Goal: Task Accomplishment & Management: Manage account settings

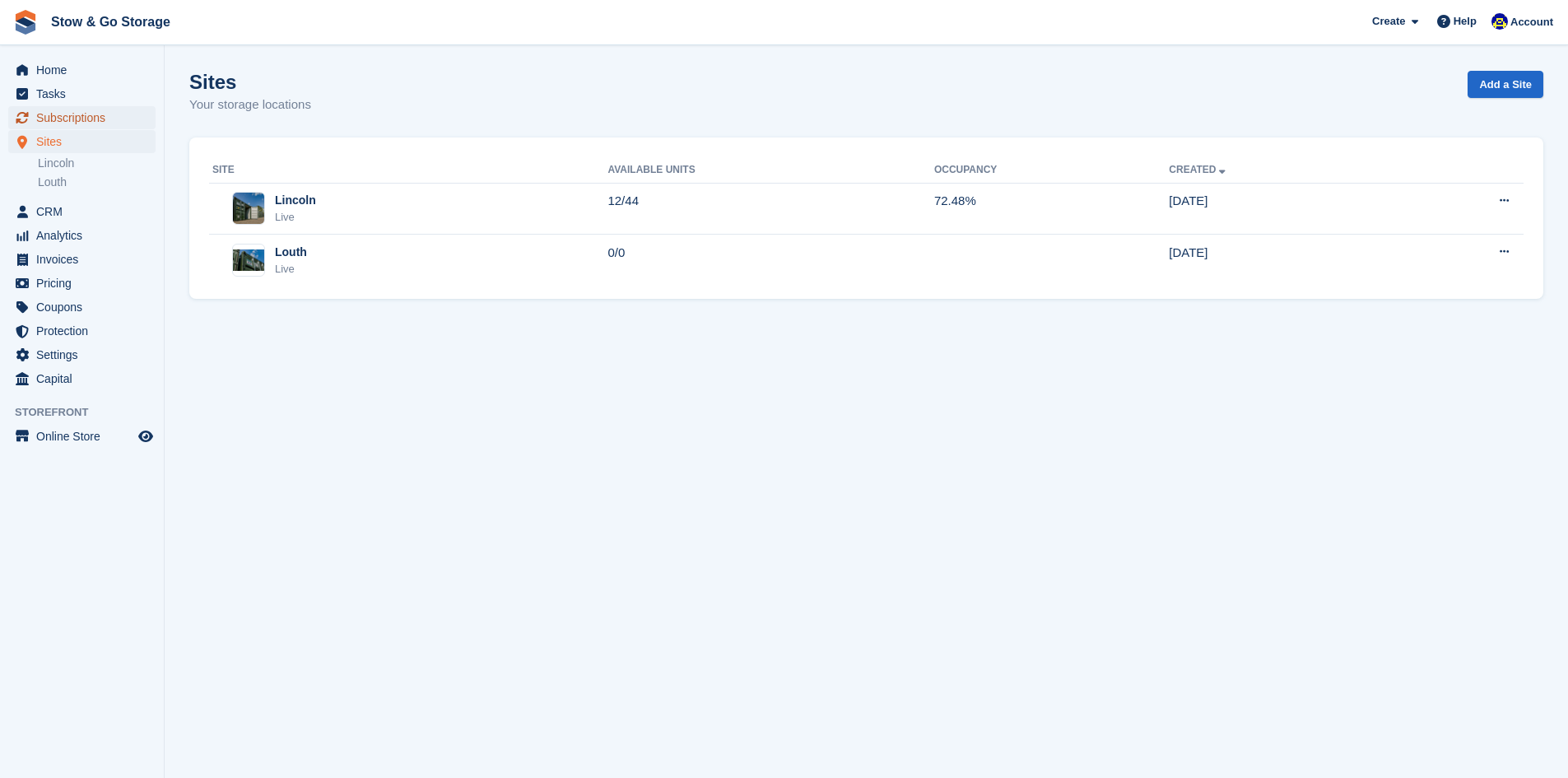
click at [80, 116] on span "Subscriptions" at bounding box center [85, 117] width 98 height 23
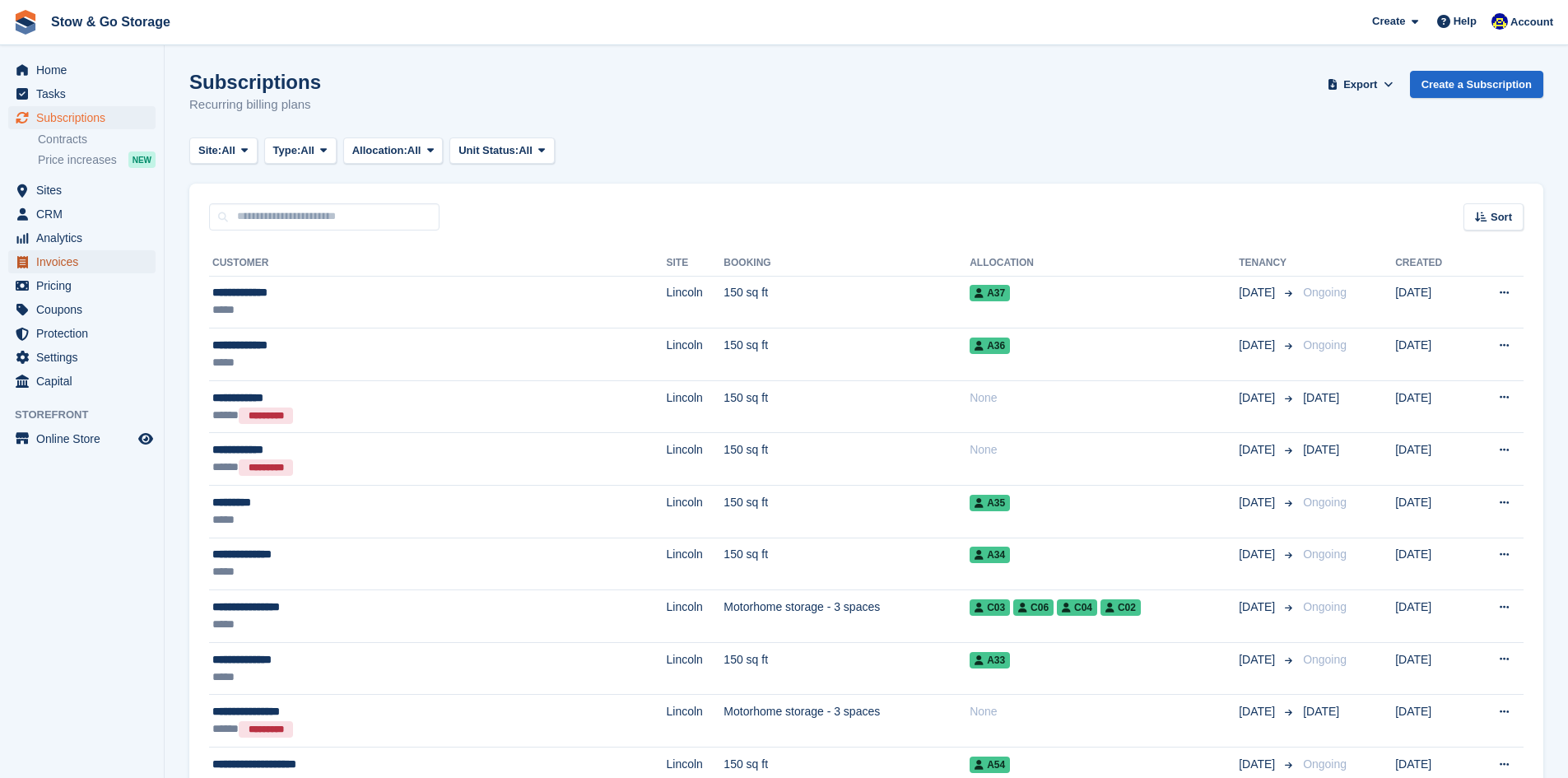
click at [79, 263] on span "Invoices" at bounding box center [85, 261] width 98 height 23
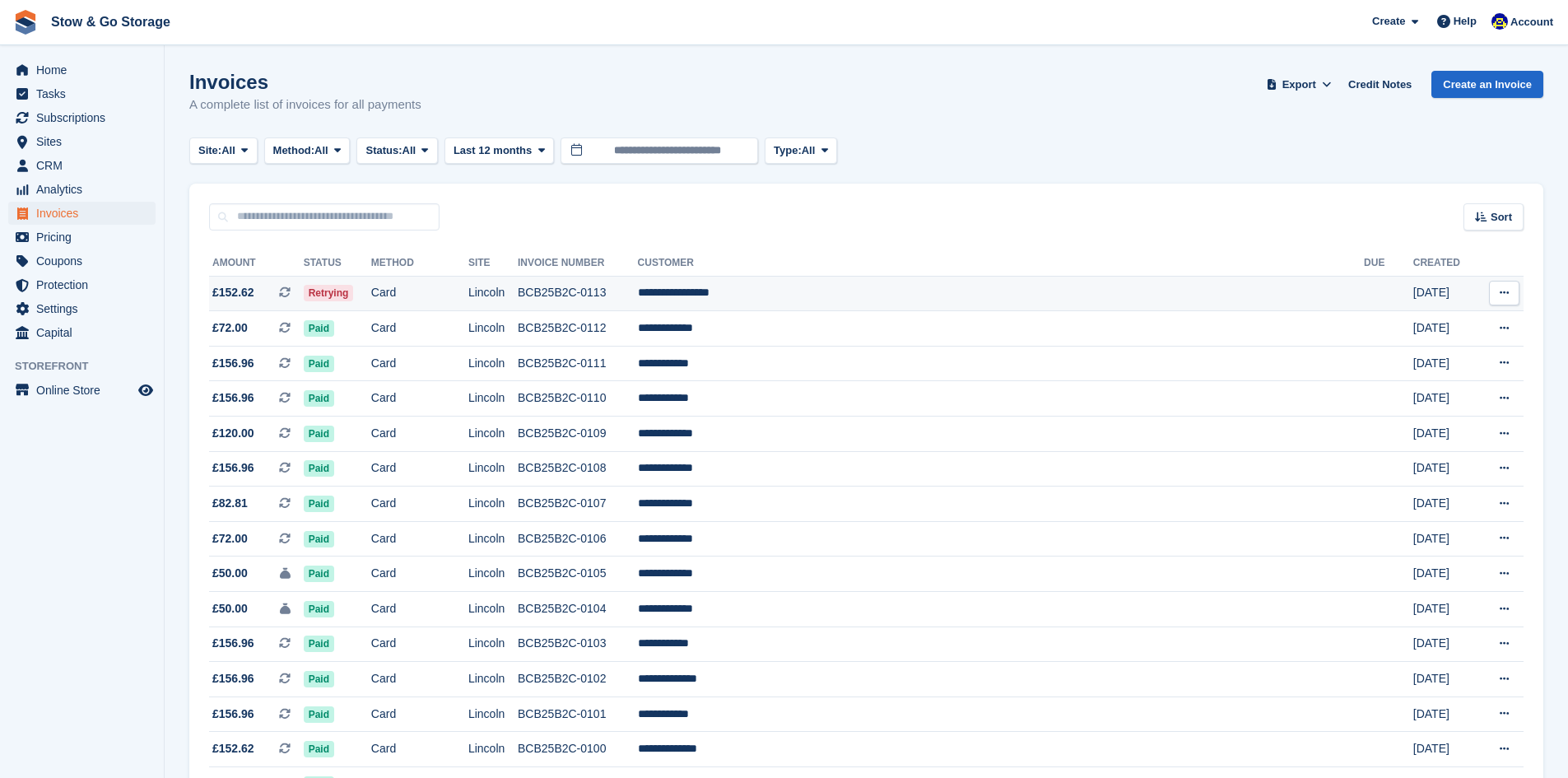
click at [296, 285] on span "£152.62 This is a recurring subscription invoice." at bounding box center [256, 292] width 95 height 17
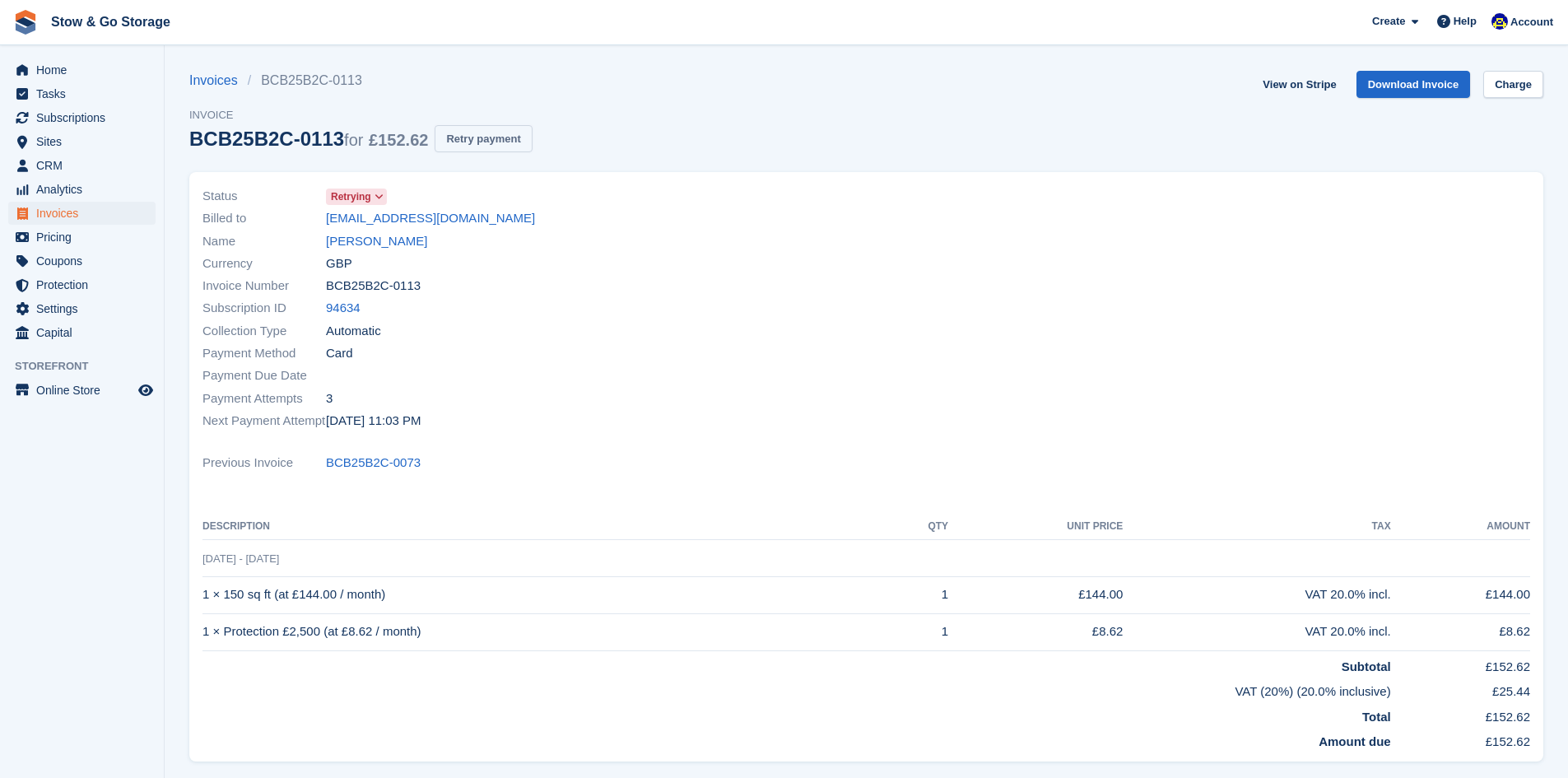
click at [501, 136] on button "Retry payment" at bounding box center [483, 138] width 98 height 27
click at [374, 242] on link "James Mckerracher" at bounding box center [376, 242] width 101 height 19
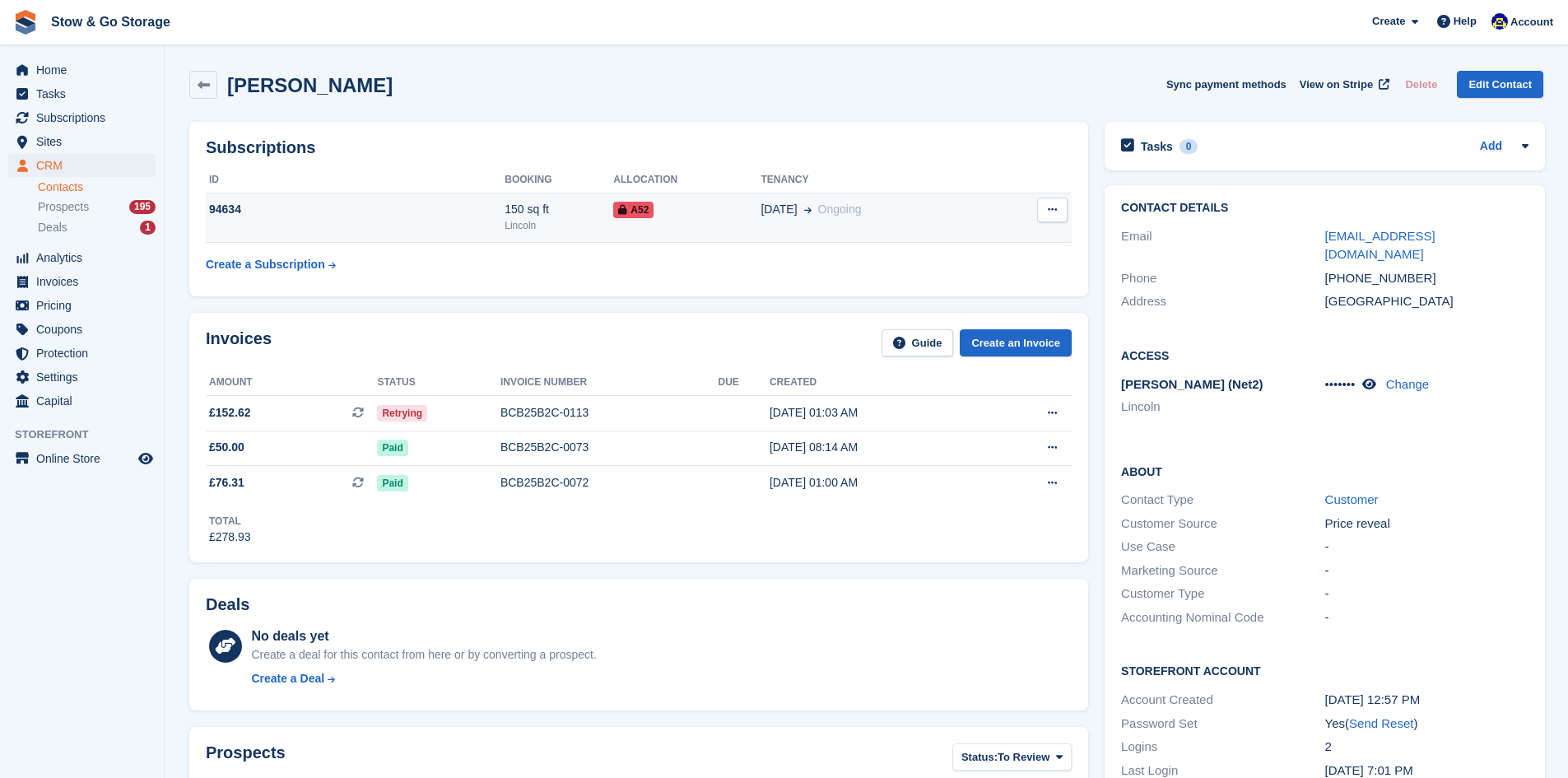
click at [476, 235] on td "94634" at bounding box center [356, 217] width 299 height 50
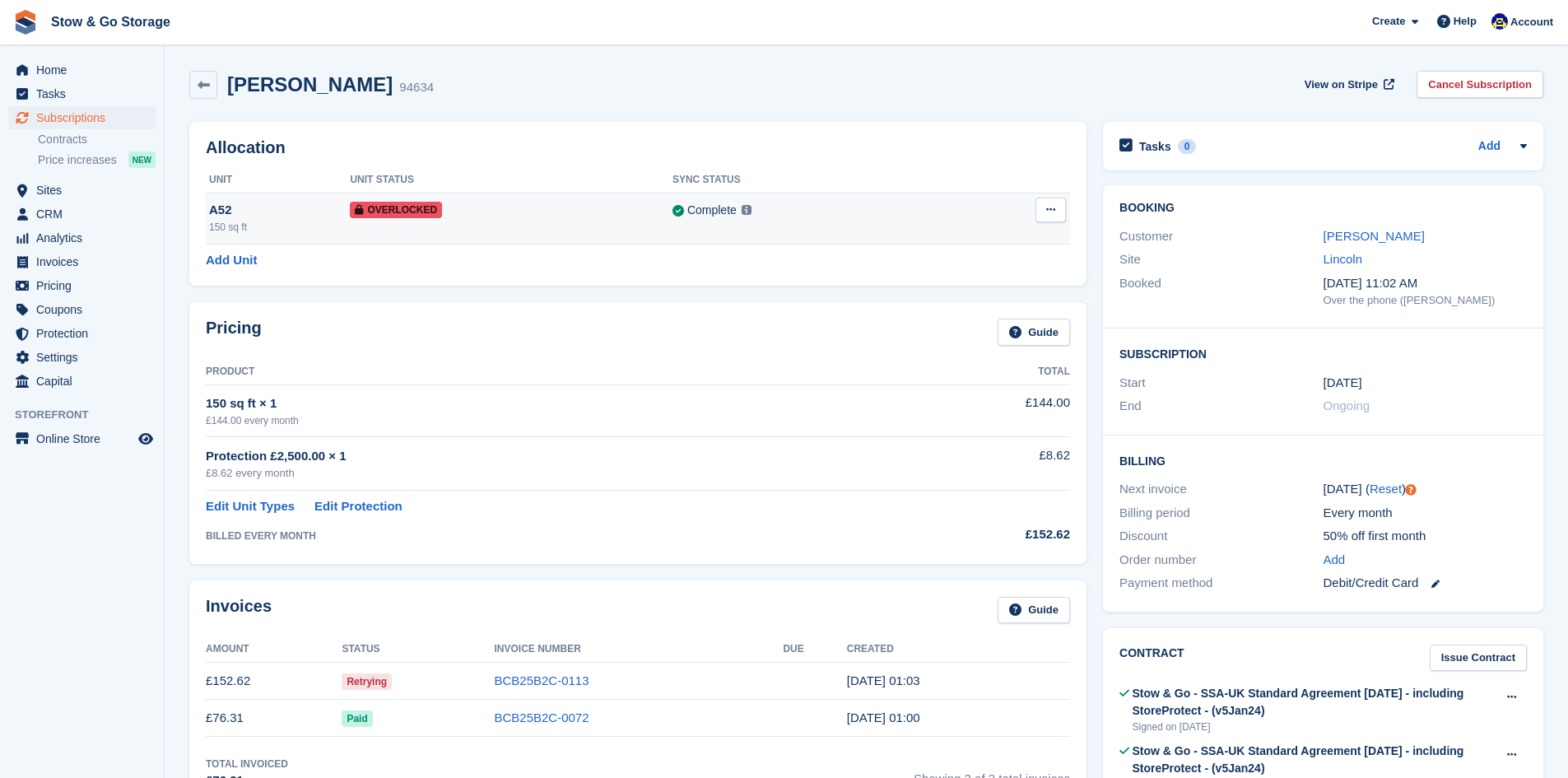
click at [311, 220] on div "150 sq ft" at bounding box center [279, 227] width 141 height 15
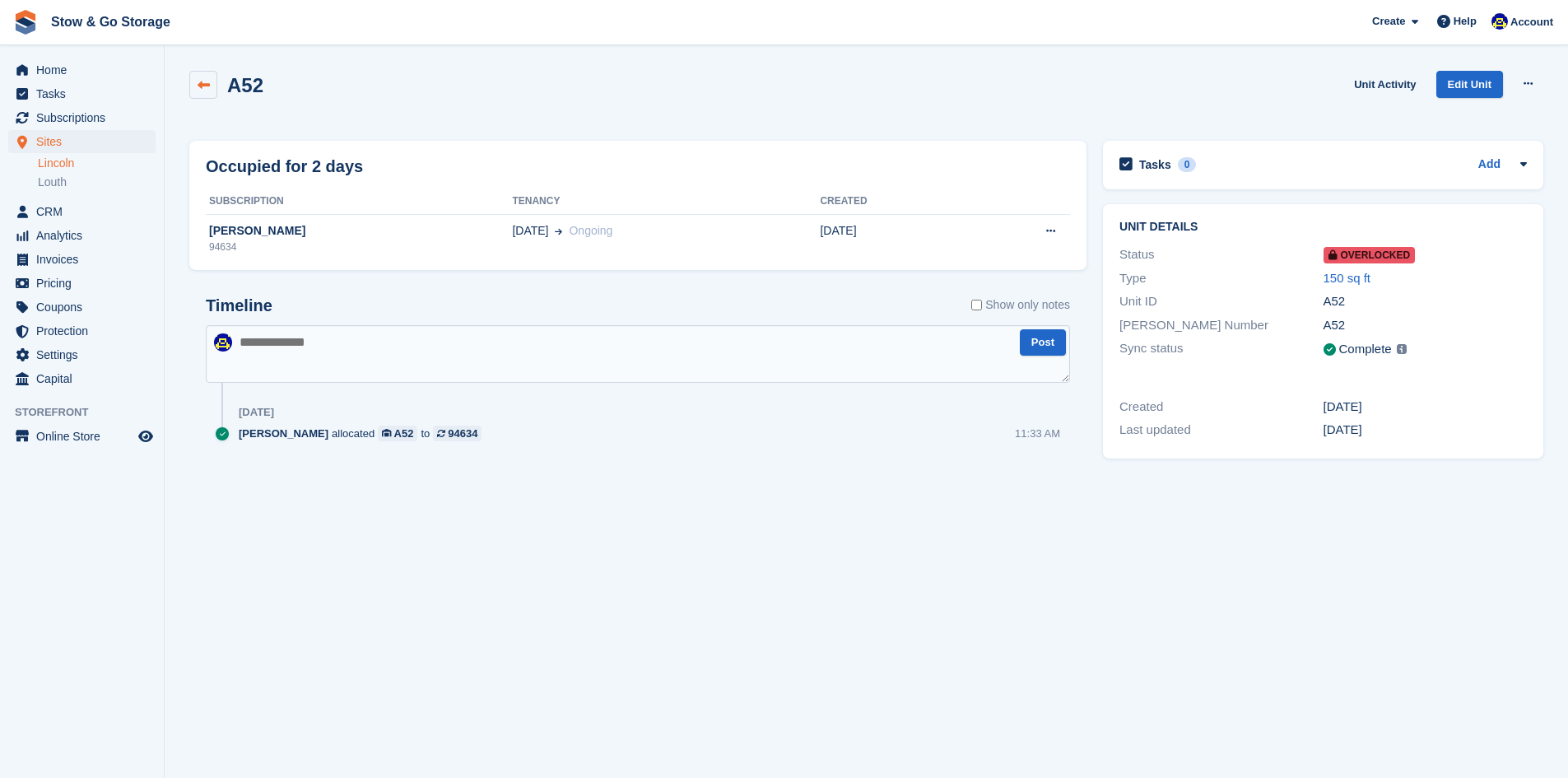
click at [200, 86] on icon at bounding box center [204, 85] width 12 height 12
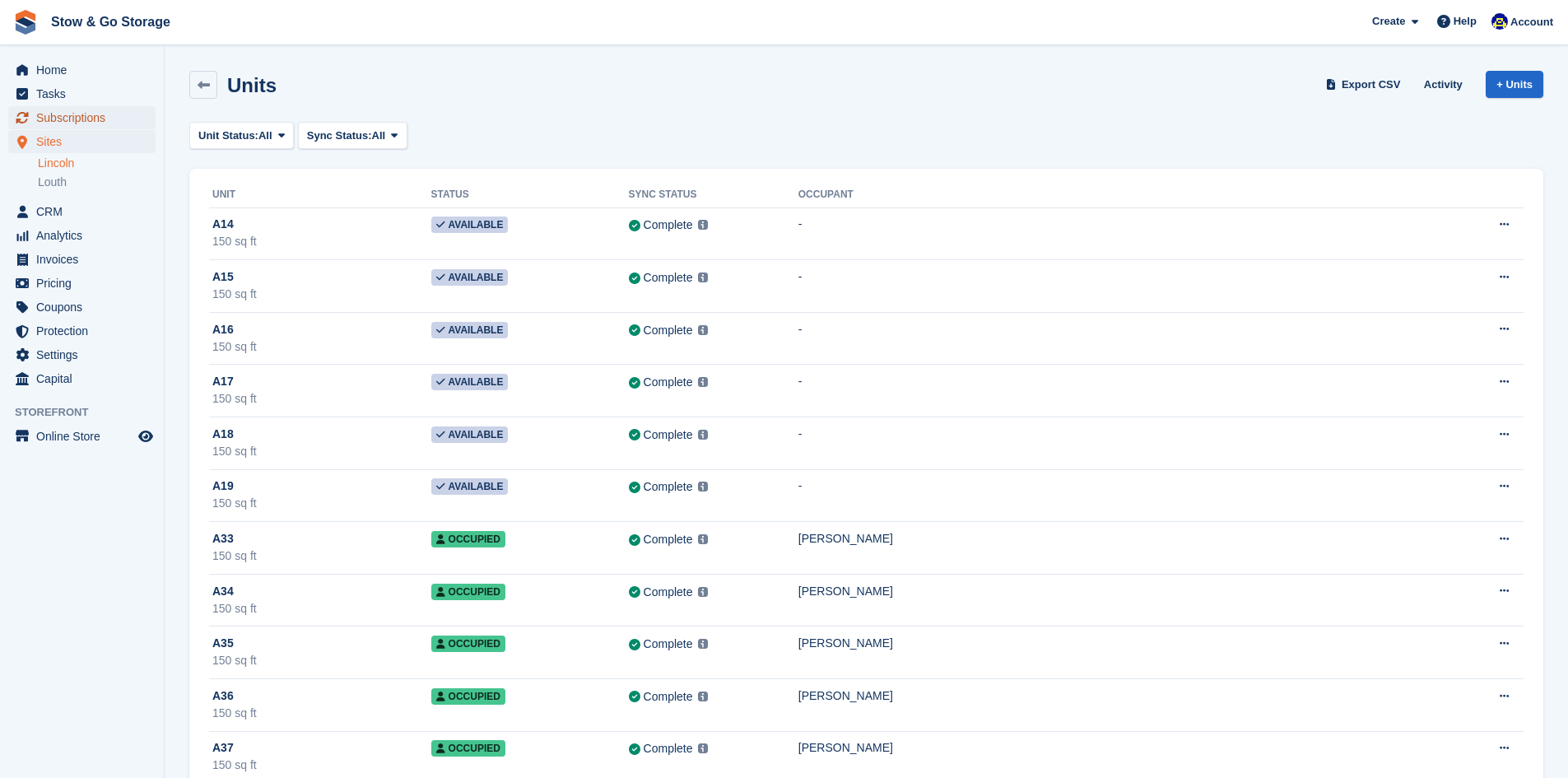
click at [87, 119] on span "Subscriptions" at bounding box center [85, 117] width 98 height 23
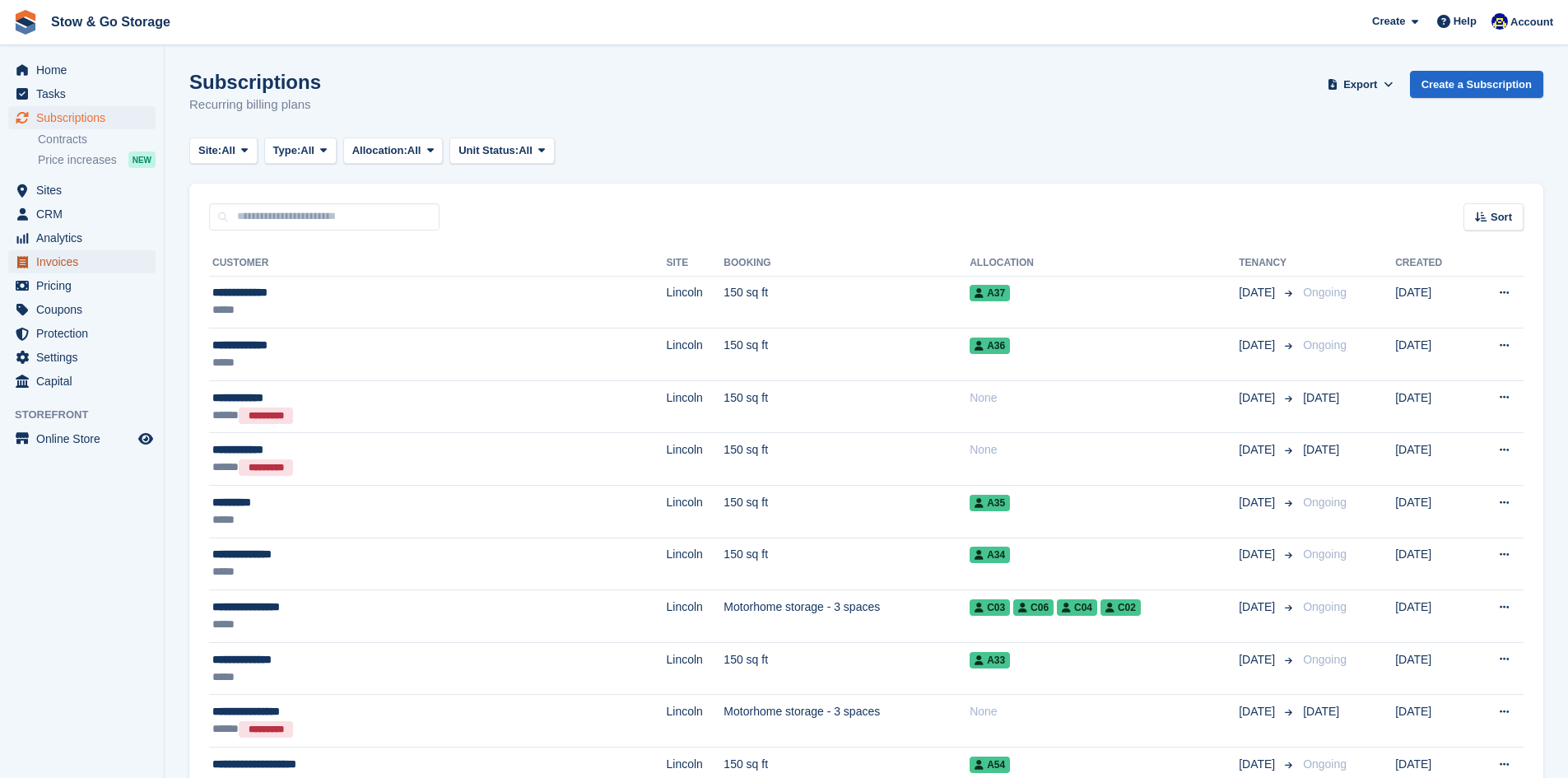
click at [76, 258] on span "Invoices" at bounding box center [85, 261] width 98 height 23
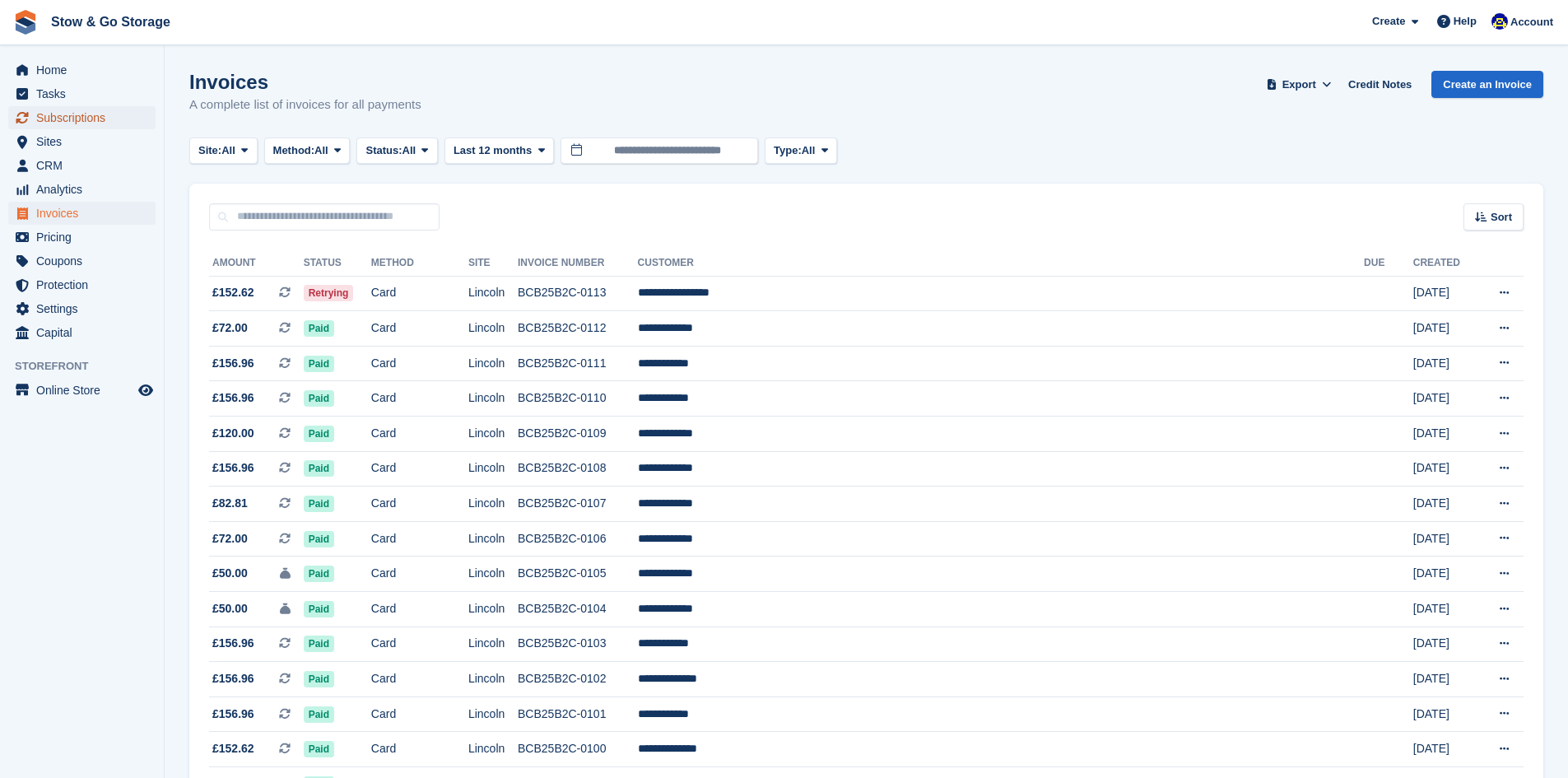
click at [96, 117] on span "Subscriptions" at bounding box center [85, 117] width 98 height 23
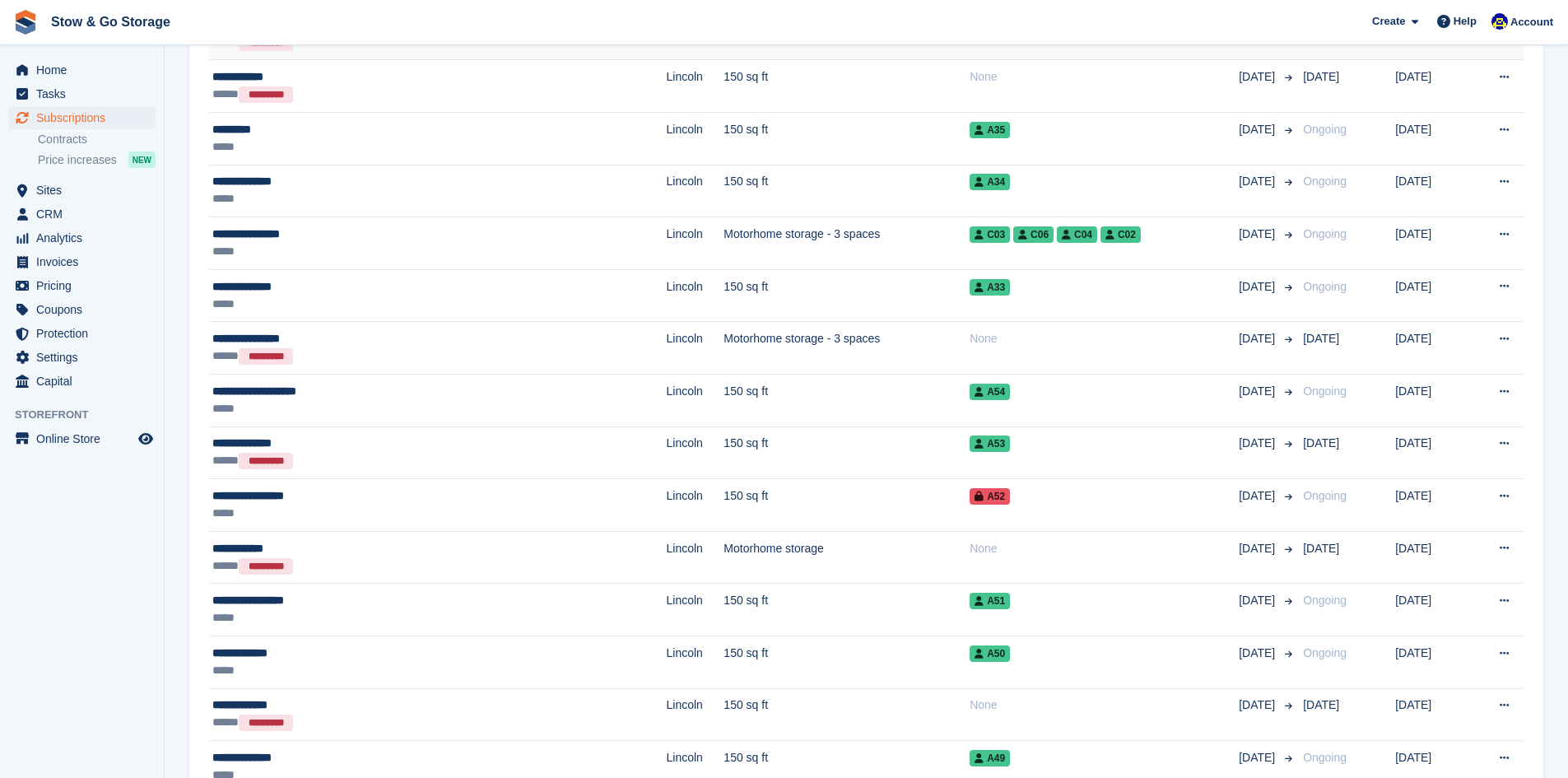
scroll to position [373, 0]
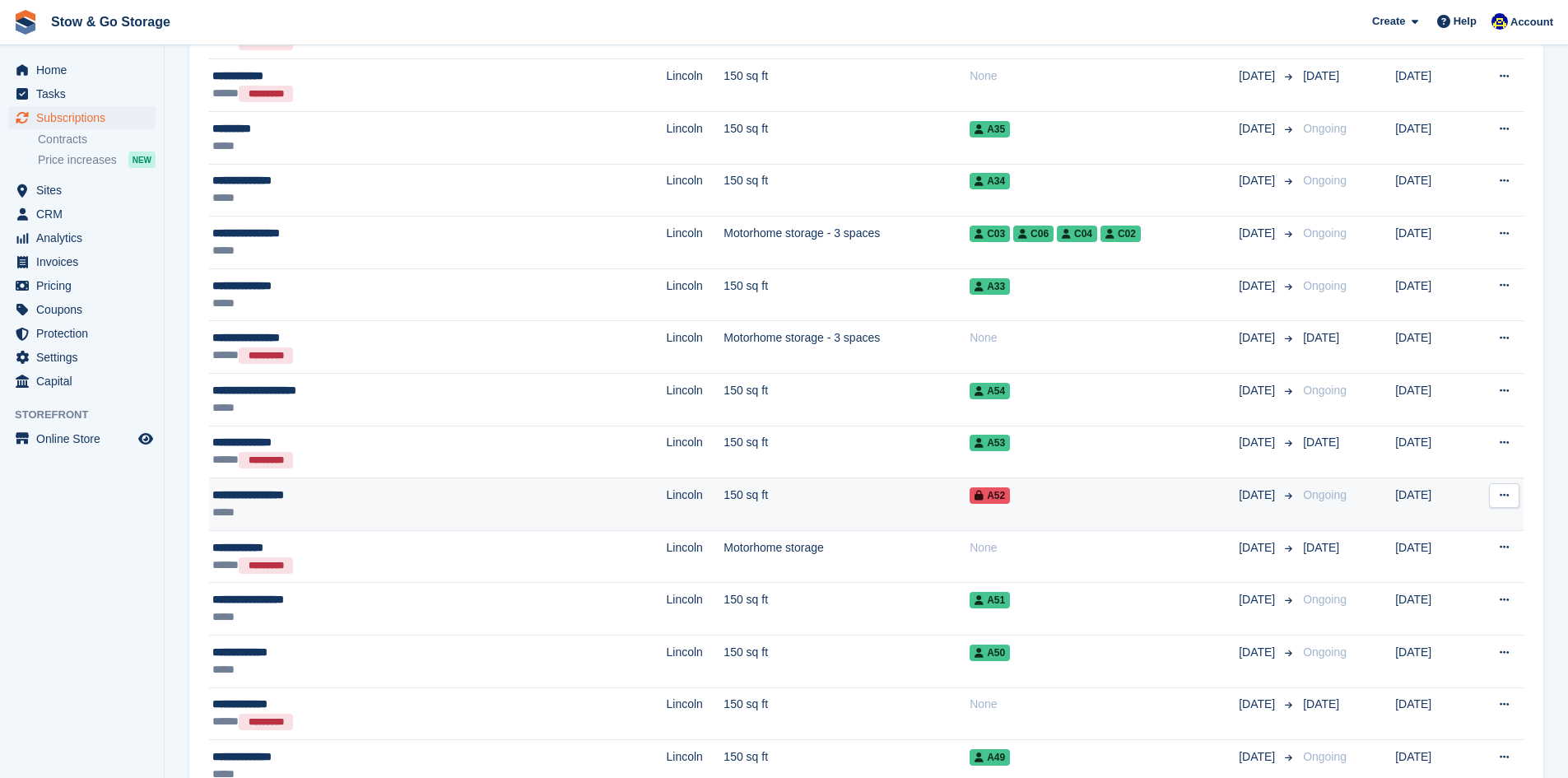
click at [277, 492] on div "**********" at bounding box center [356, 495] width 287 height 17
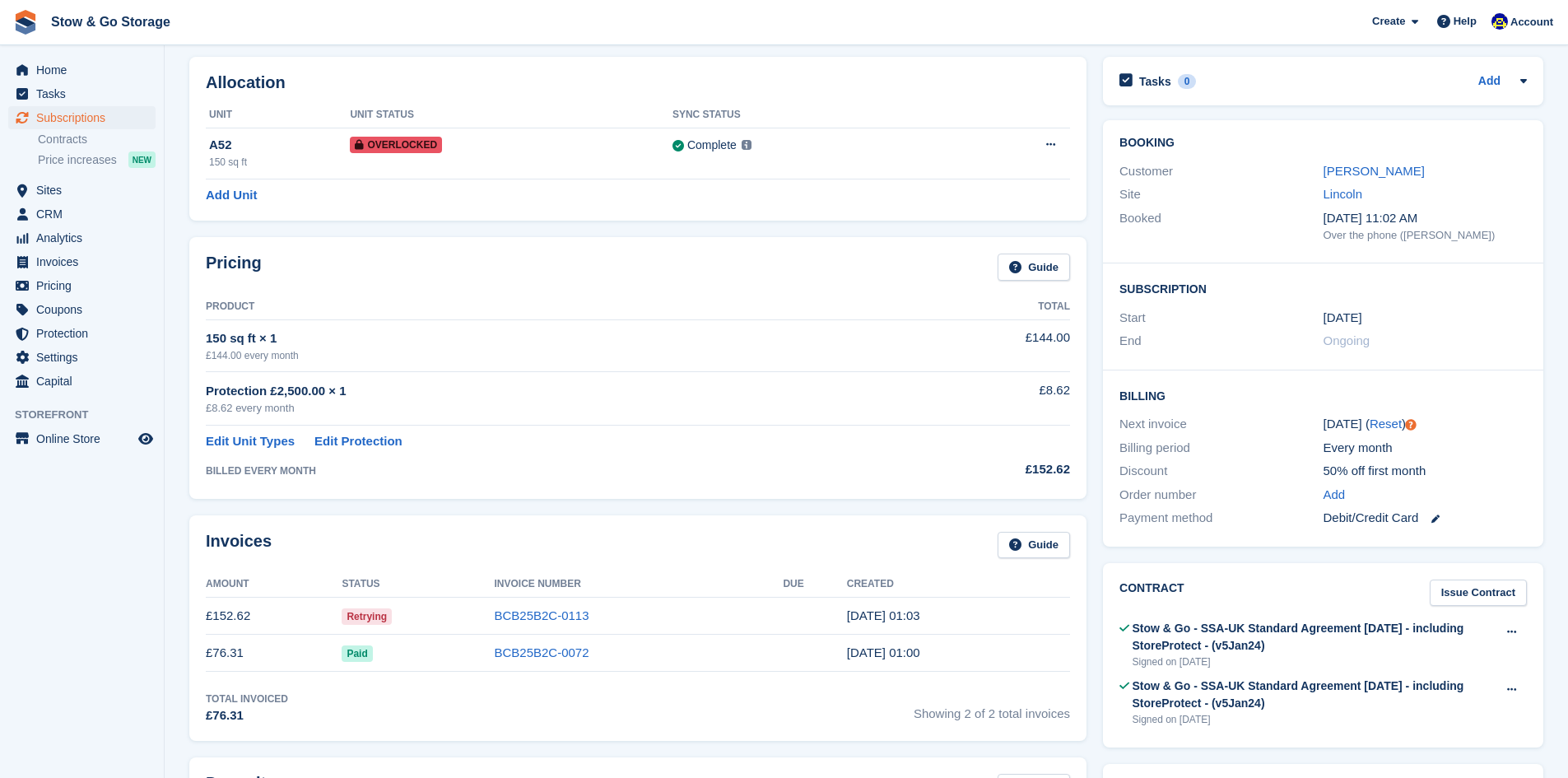
scroll to position [87, 0]
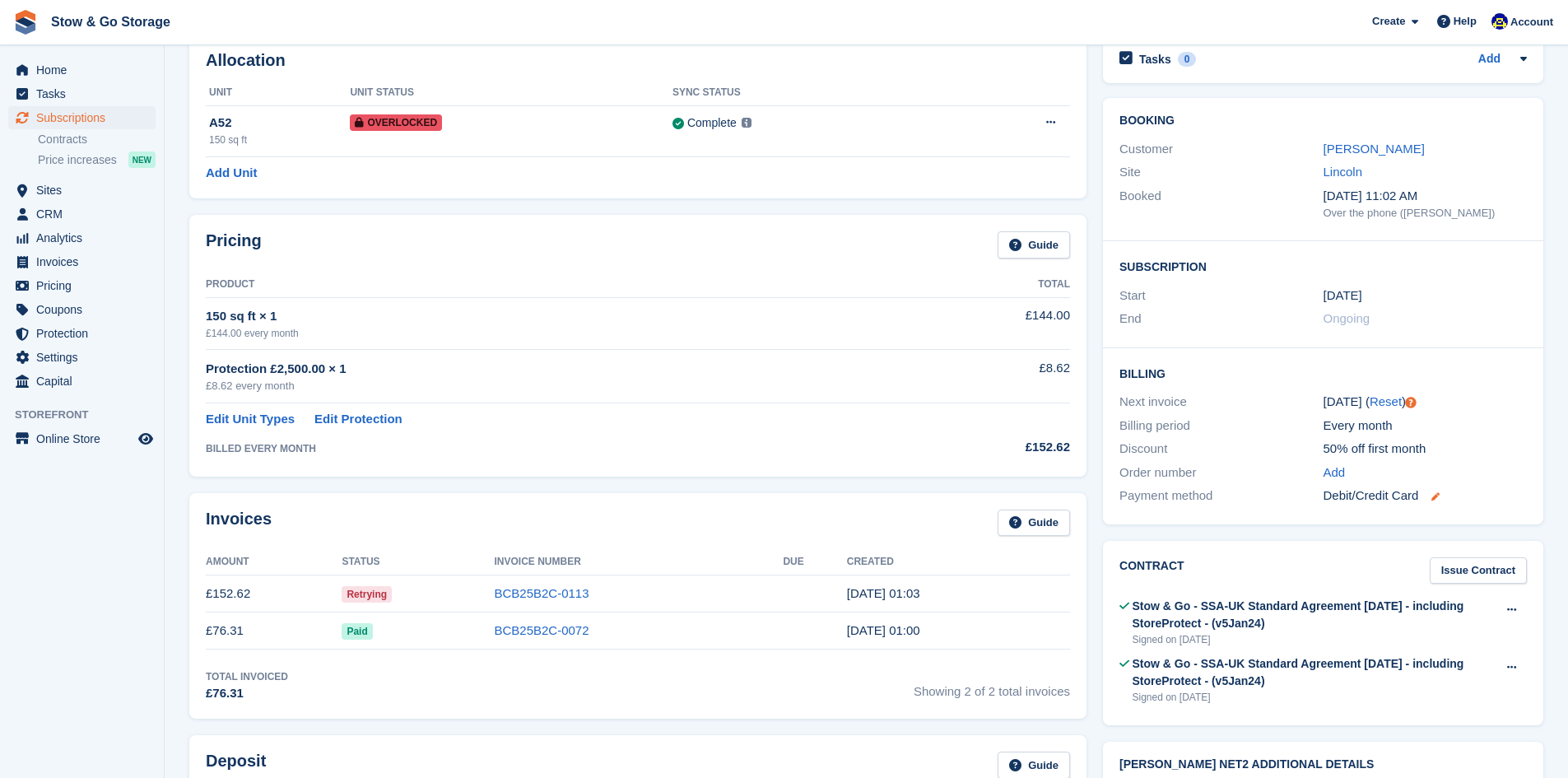
click at [1438, 496] on icon at bounding box center [1436, 496] width 9 height 9
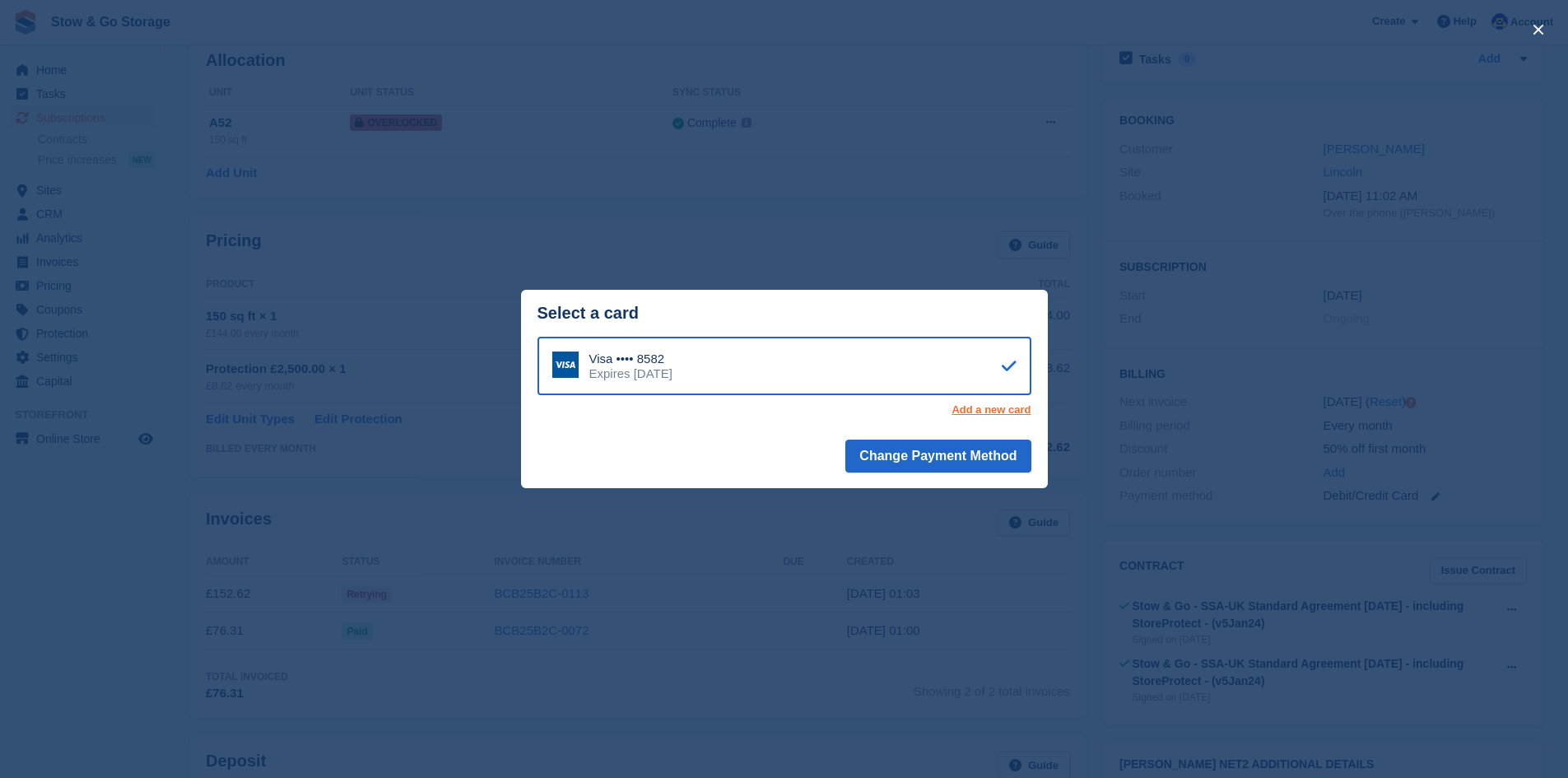
click at [992, 417] on link "Add a new card" at bounding box center [992, 409] width 79 height 13
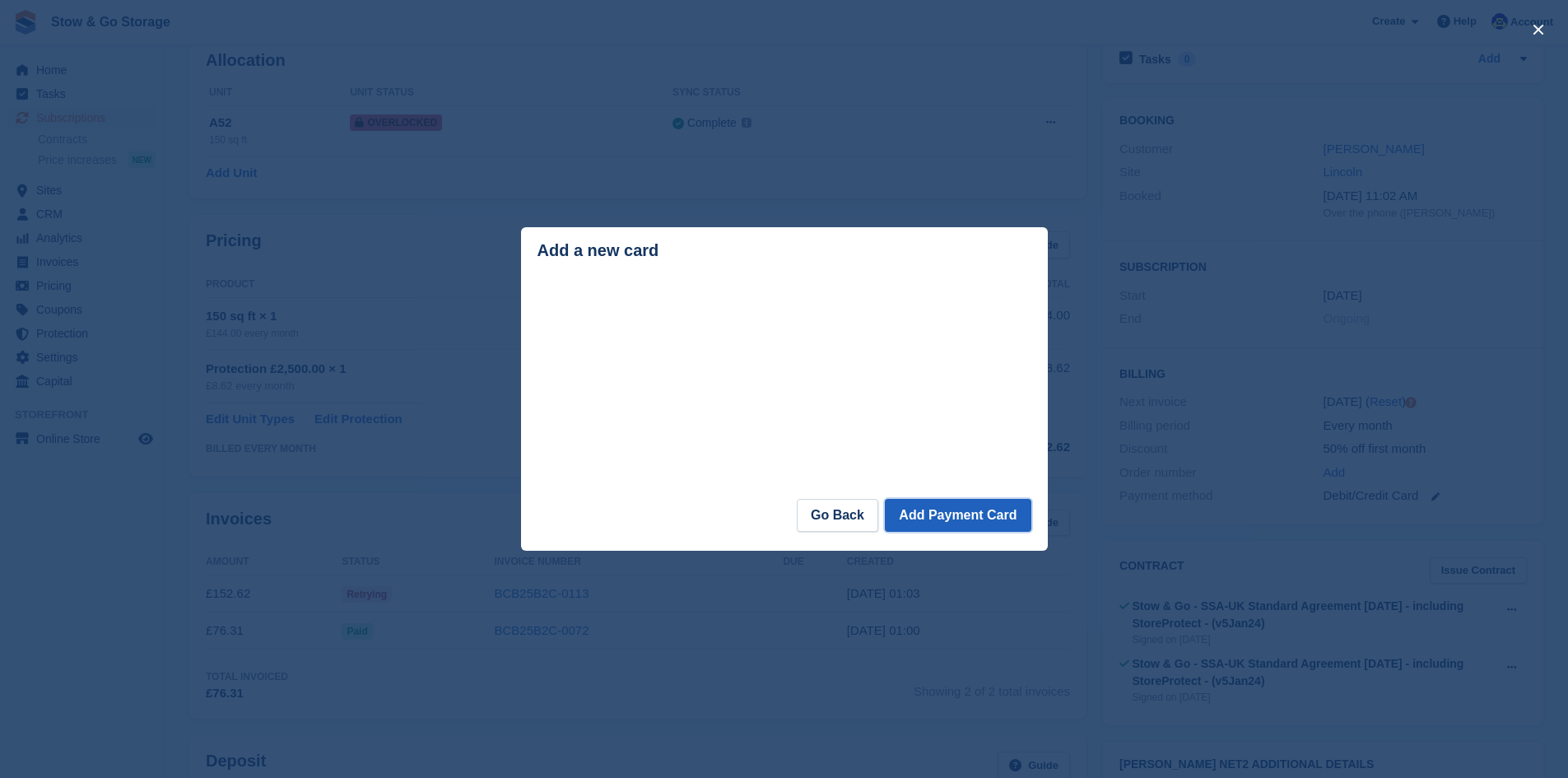
click at [958, 524] on button "Add Payment Card" at bounding box center [958, 515] width 146 height 33
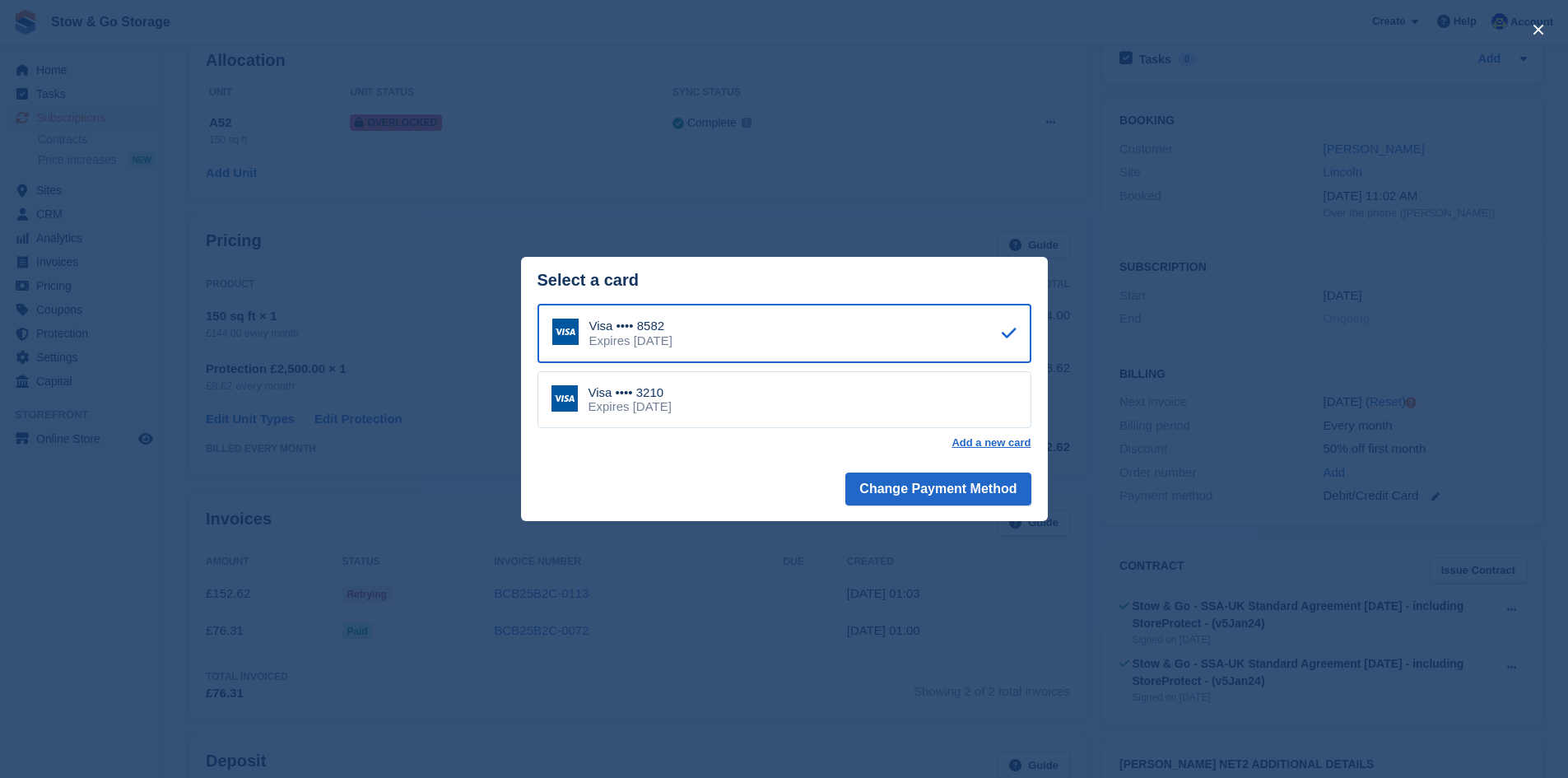
click at [671, 407] on div "Expires September 2029" at bounding box center [630, 406] width 83 height 15
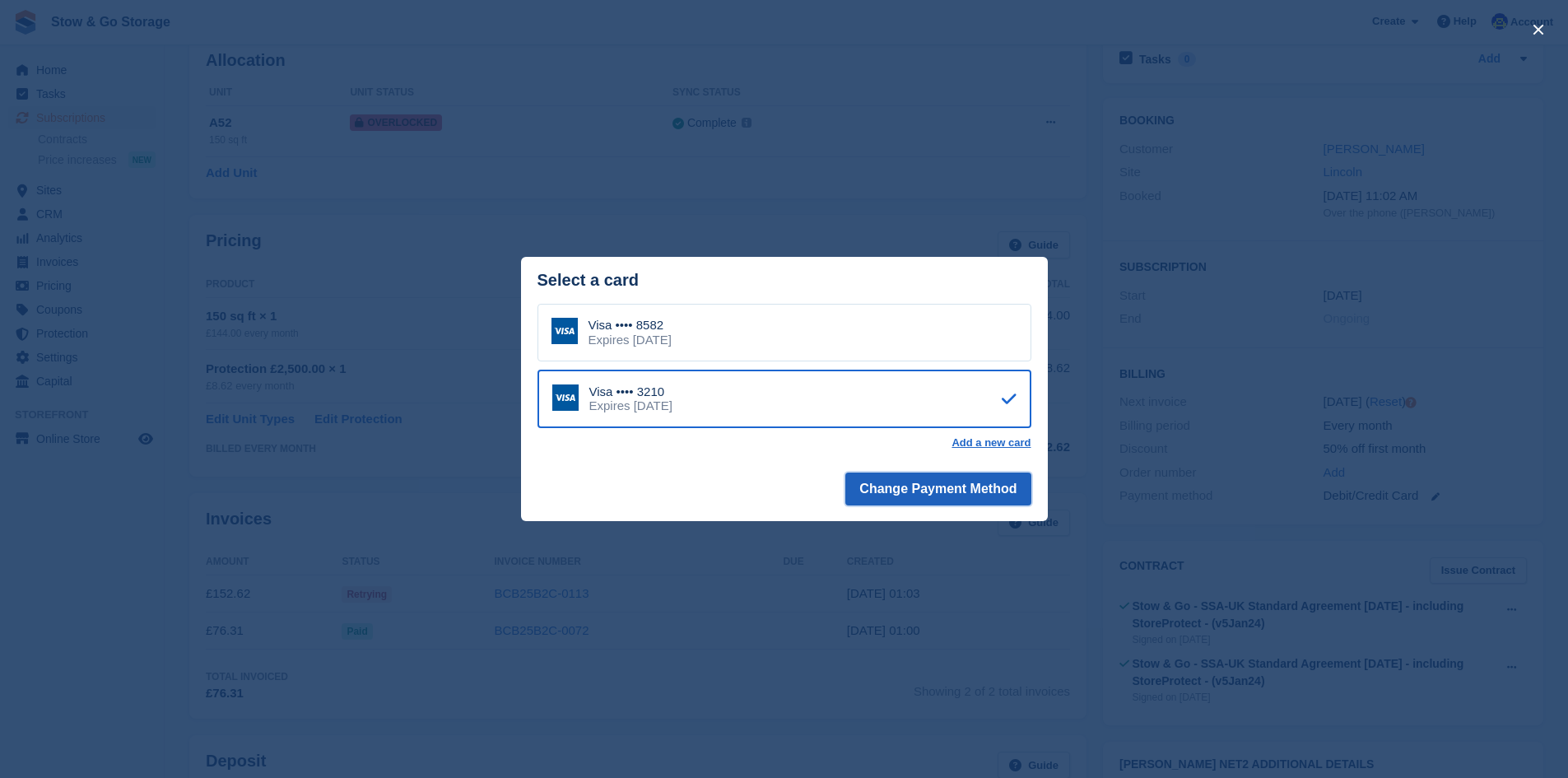
click at [894, 500] on button "Change Payment Method" at bounding box center [938, 489] width 186 height 33
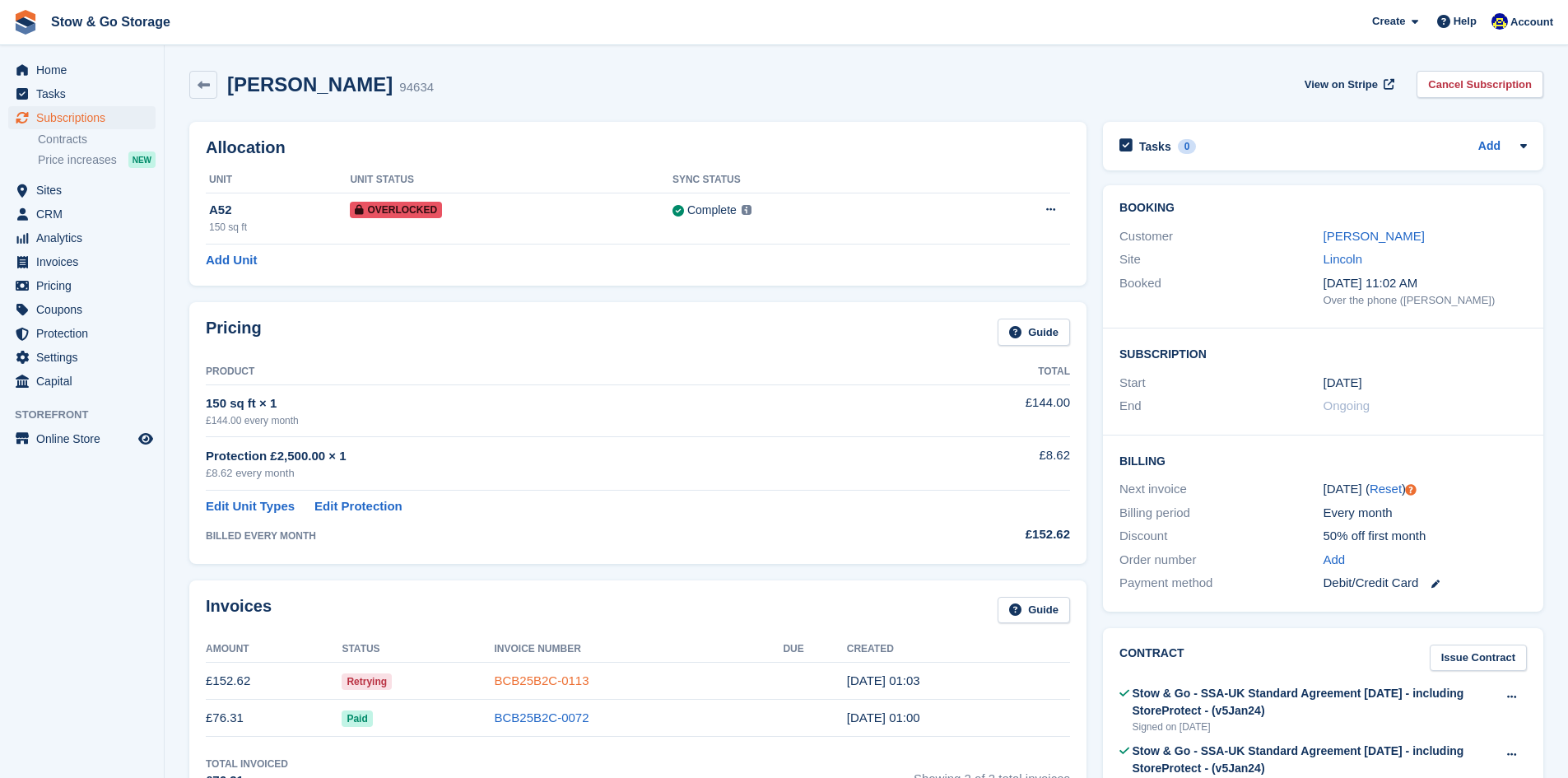
click at [515, 677] on link "BCB25B2C-0113" at bounding box center [541, 680] width 95 height 14
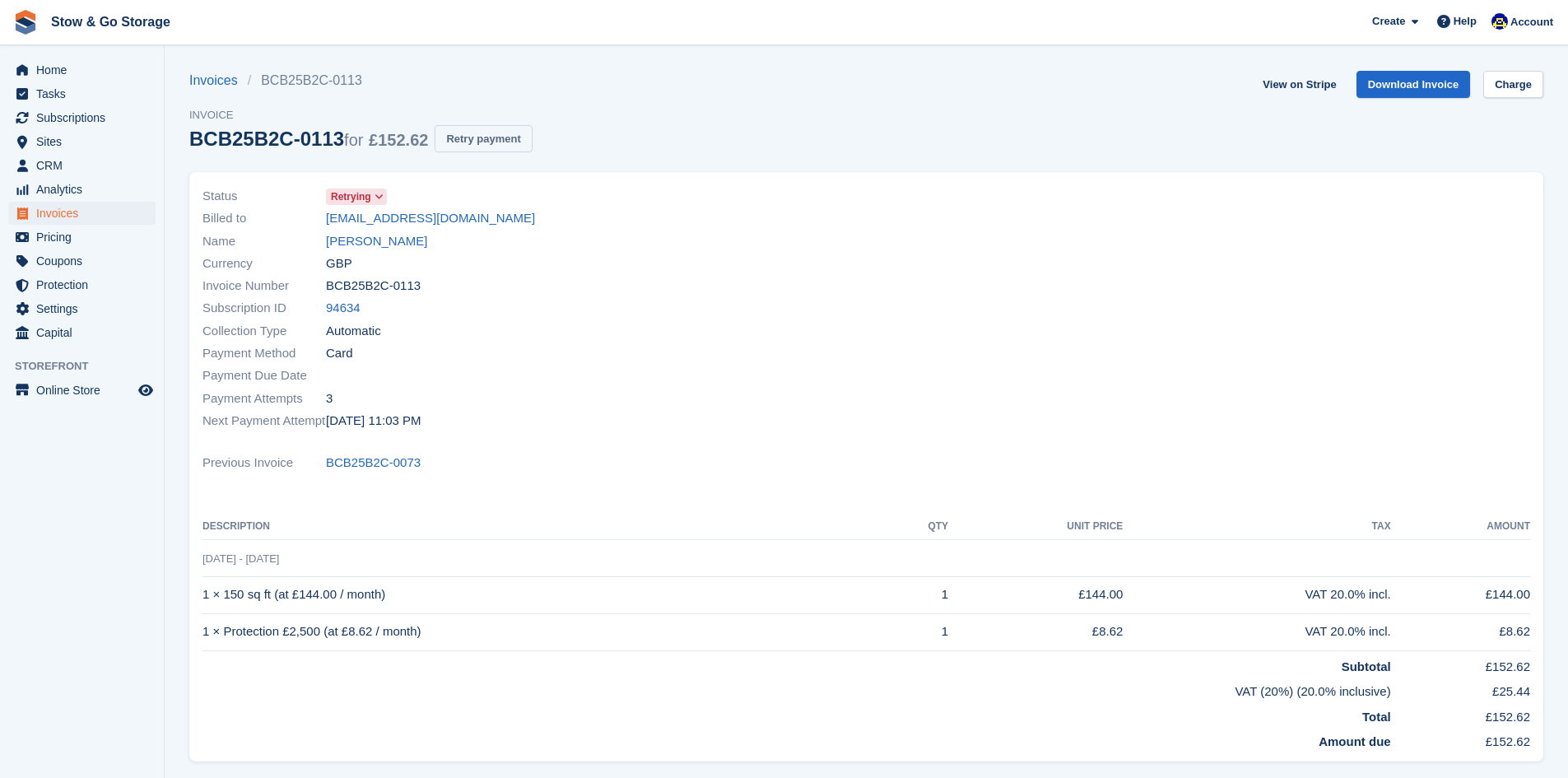
click at [473, 142] on button "Retry payment" at bounding box center [483, 138] width 98 height 27
